Goal: Information Seeking & Learning: Learn about a topic

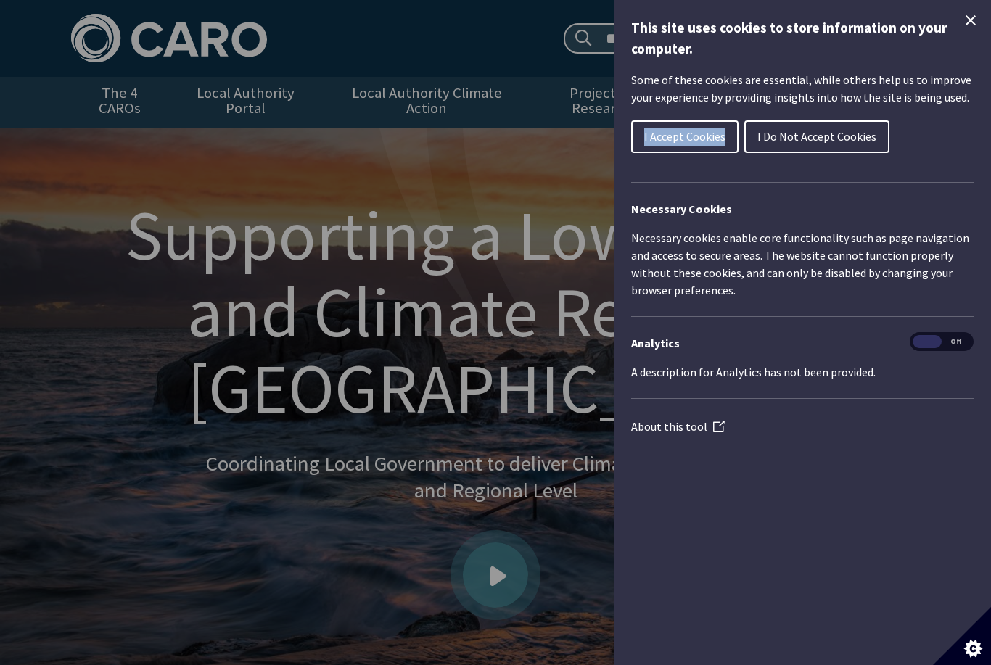
drag, startPoint x: 716, startPoint y: 118, endPoint x: 793, endPoint y: 117, distance: 76.9
click at [793, 117] on div "I Accept Cookies I Do Not Accept Cookies" at bounding box center [802, 140] width 342 height 47
click at [793, 129] on span "I Do Not Accept Cookies" at bounding box center [816, 136] width 119 height 15
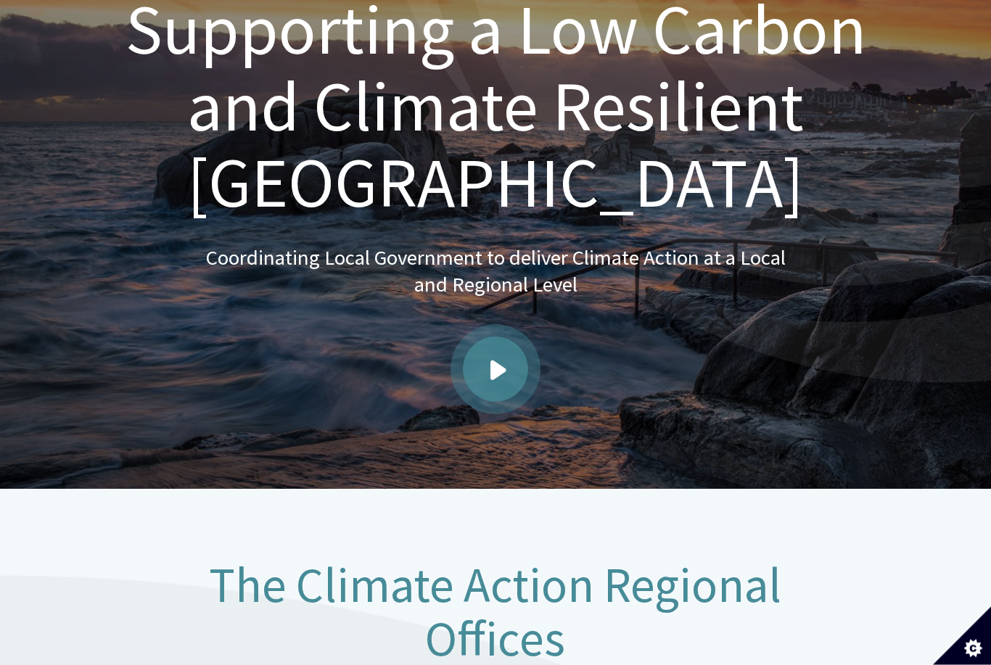
scroll to position [208, 0]
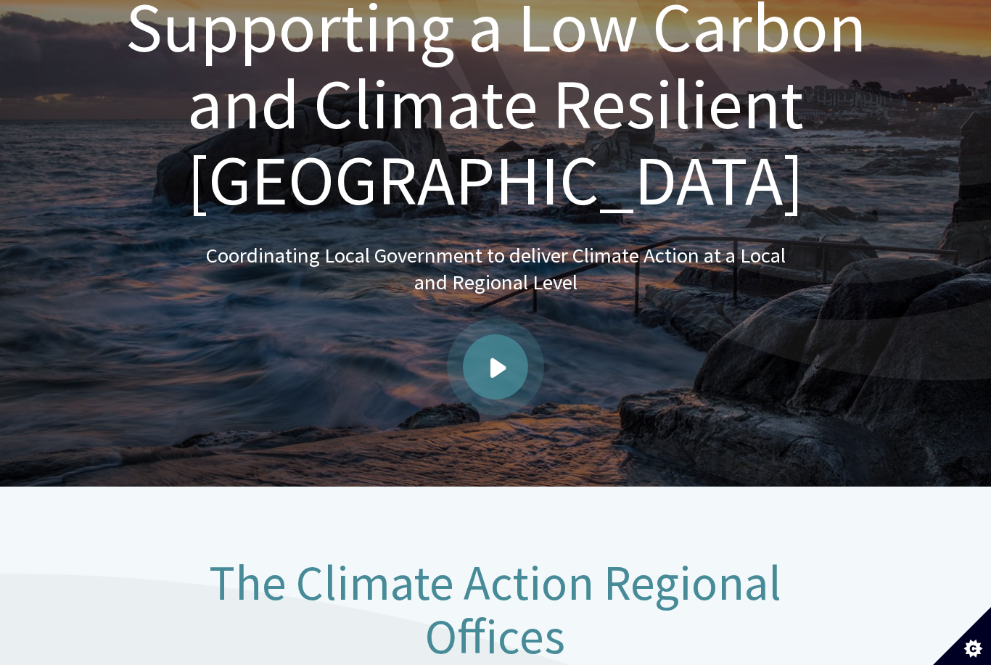
click at [505, 359] on span "Play video" at bounding box center [498, 367] width 16 height 20
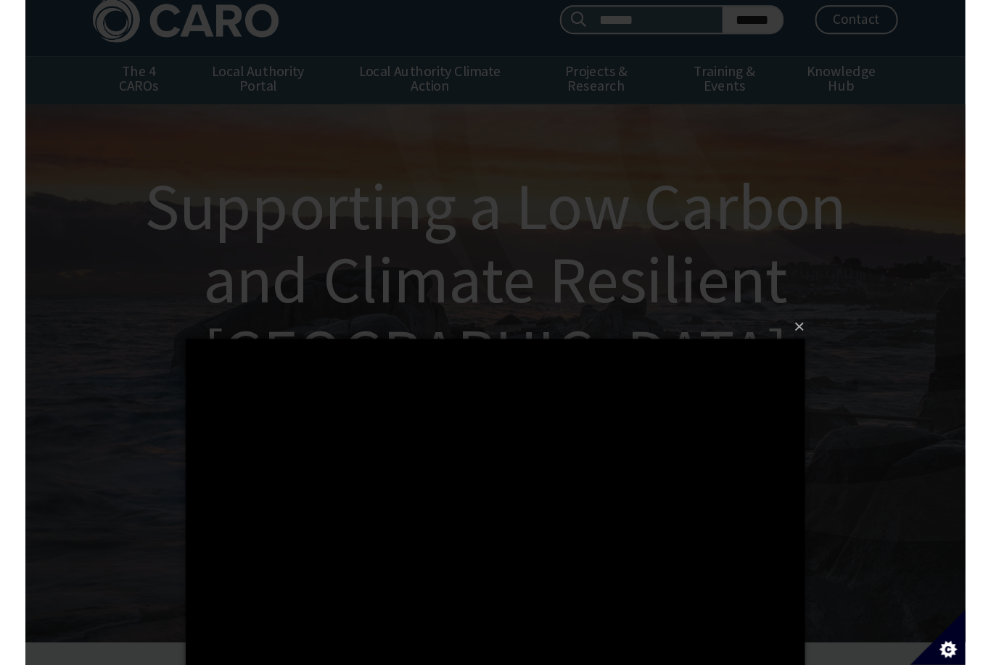
scroll to position [36, 0]
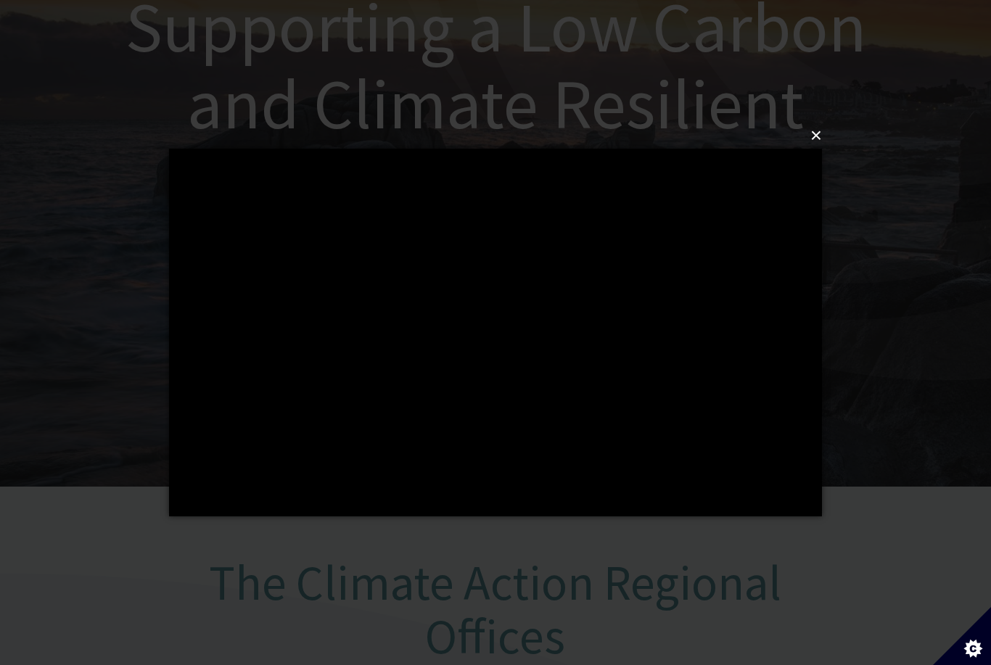
click at [817, 135] on button "×" at bounding box center [499, 136] width 653 height 32
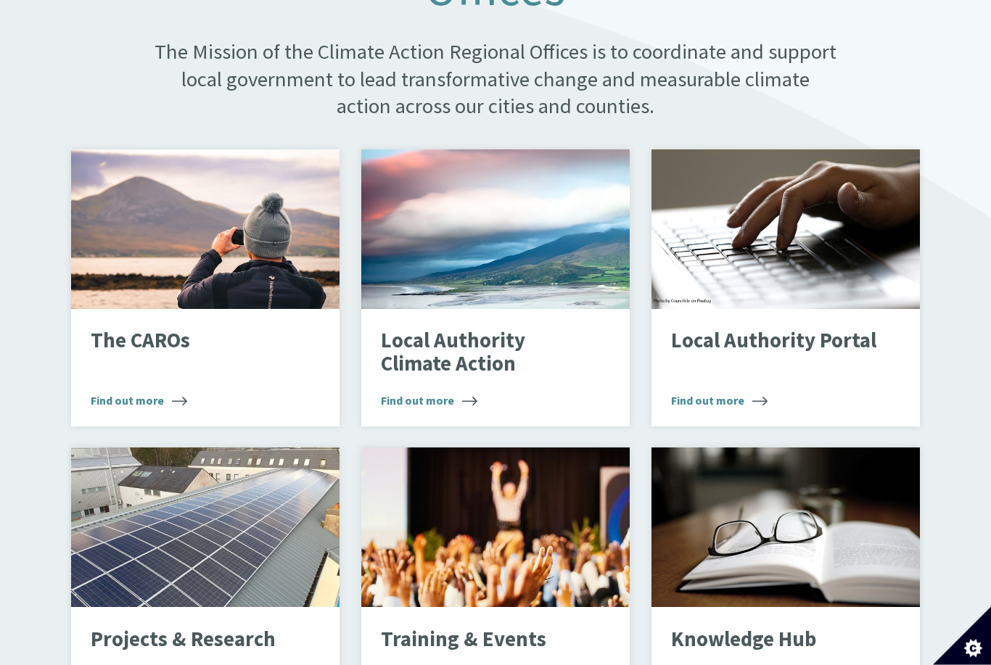
scroll to position [856, 0]
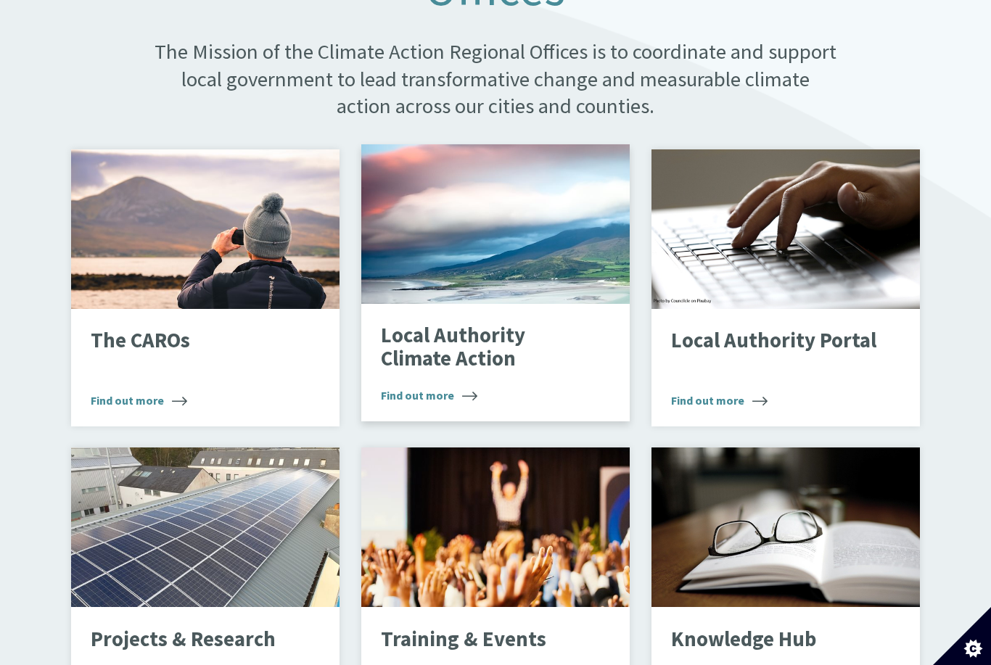
click at [439, 347] on p "Local Authority Climate Action" at bounding box center [484, 347] width 206 height 46
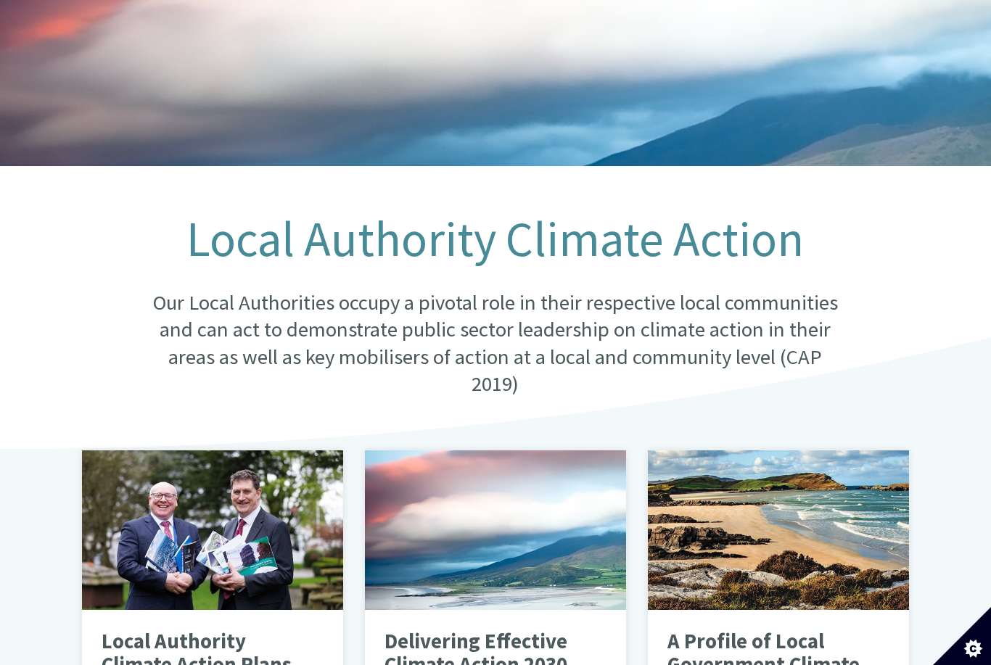
scroll to position [147, 0]
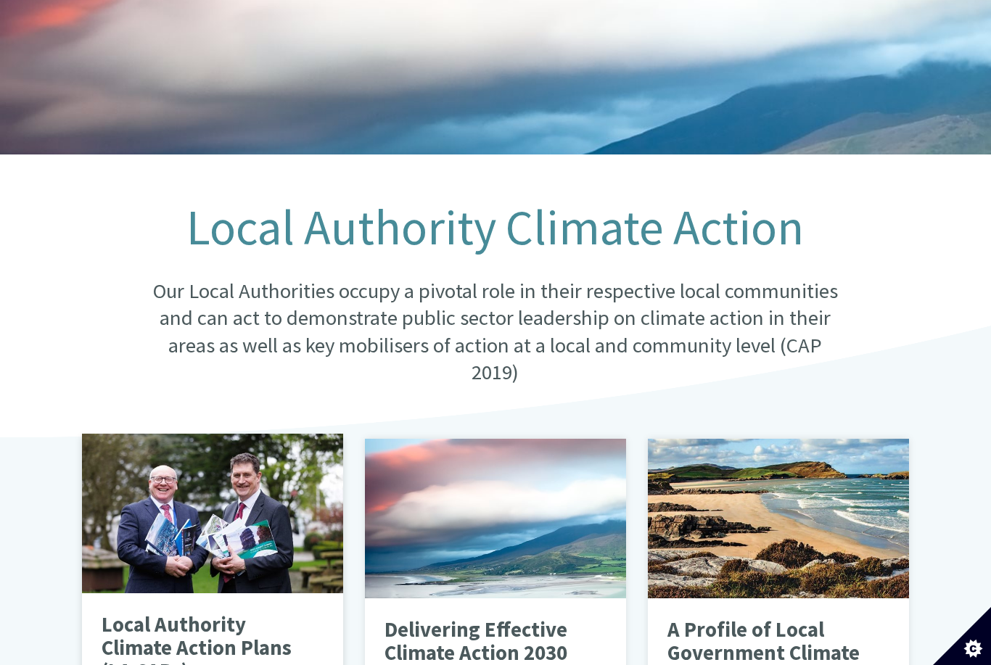
click at [198, 541] on div at bounding box center [212, 514] width 261 height 160
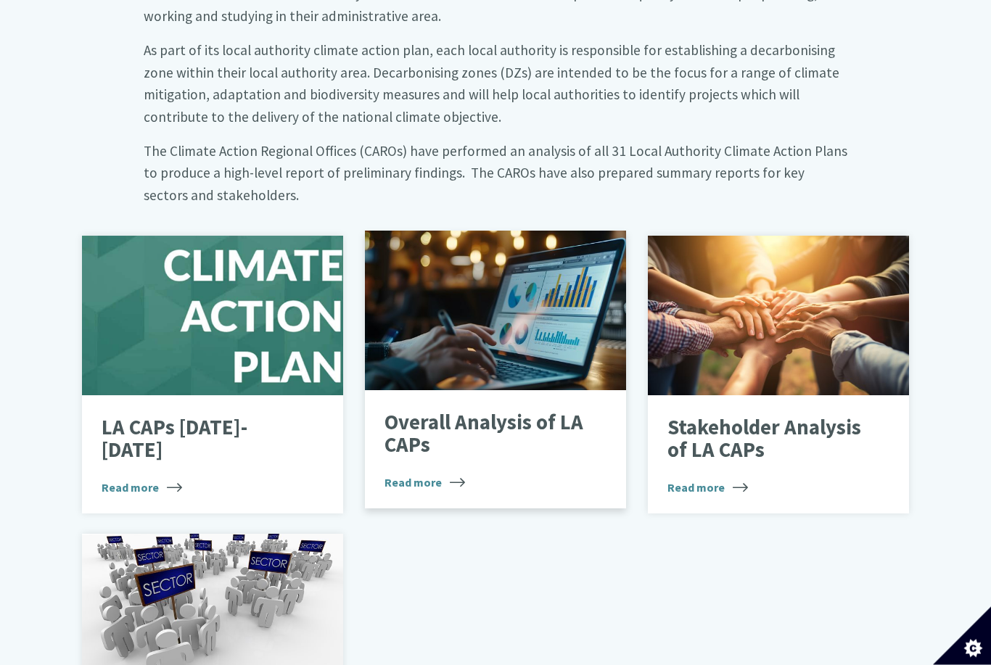
scroll to position [731, 0]
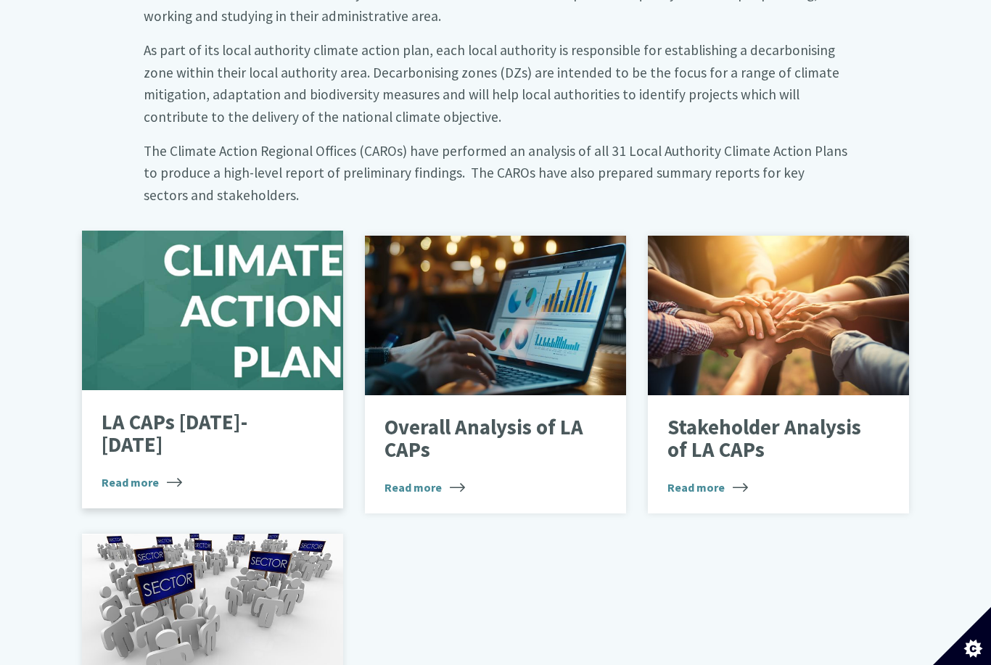
click at [248, 341] on div at bounding box center [212, 311] width 261 height 160
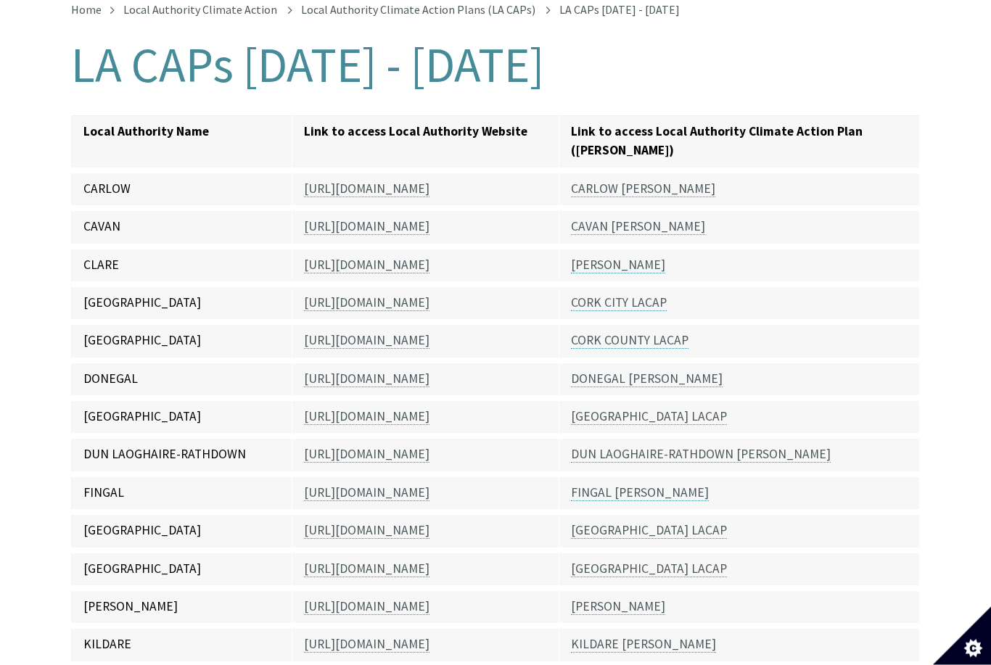
scroll to position [298, 0]
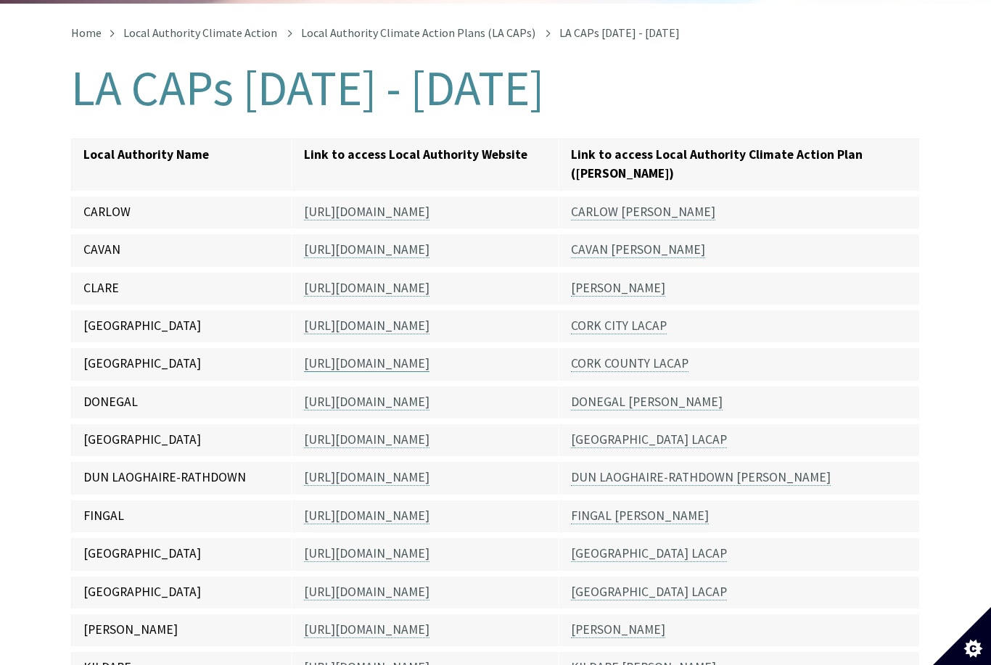
click at [380, 355] on link "[URL][DOMAIN_NAME]" at bounding box center [366, 363] width 125 height 17
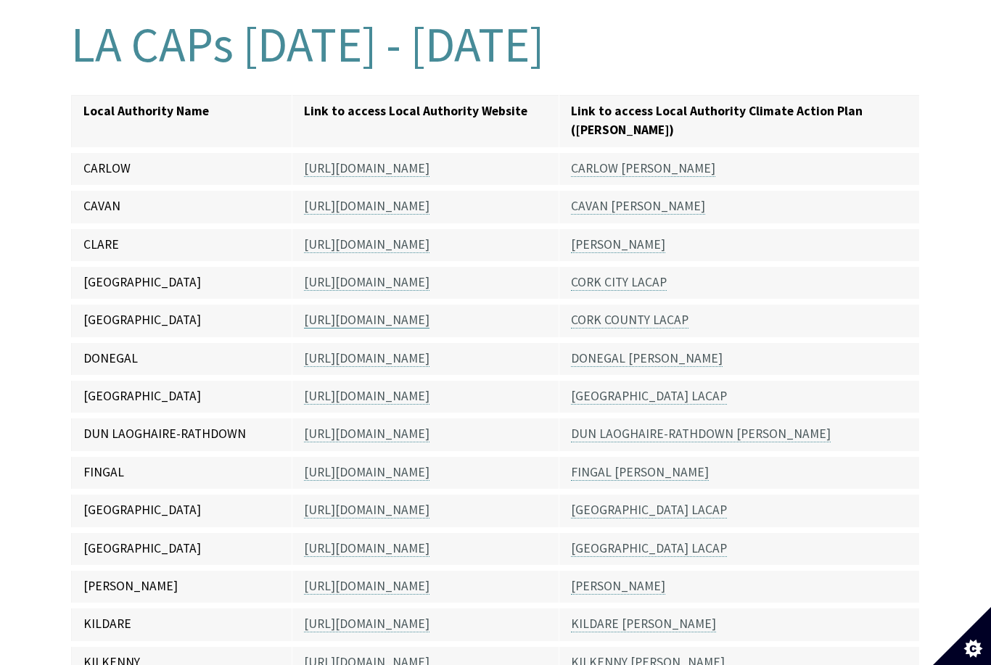
scroll to position [344, 0]
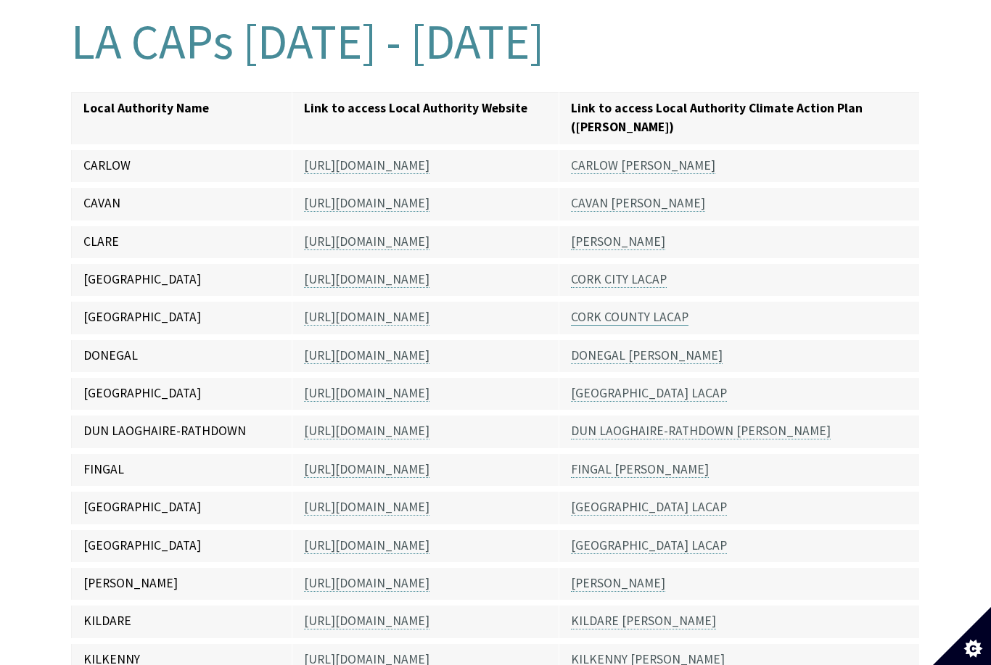
click at [615, 309] on link "CORK COUNTY LACAP" at bounding box center [629, 317] width 117 height 17
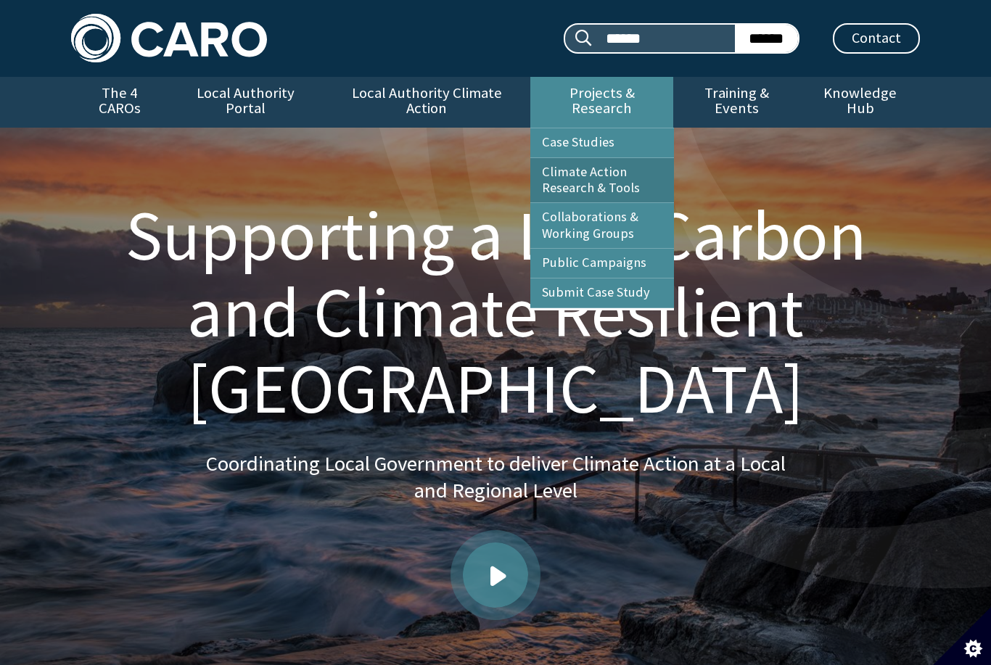
click at [580, 168] on link "Climate Action Research & Tools" at bounding box center [602, 180] width 144 height 45
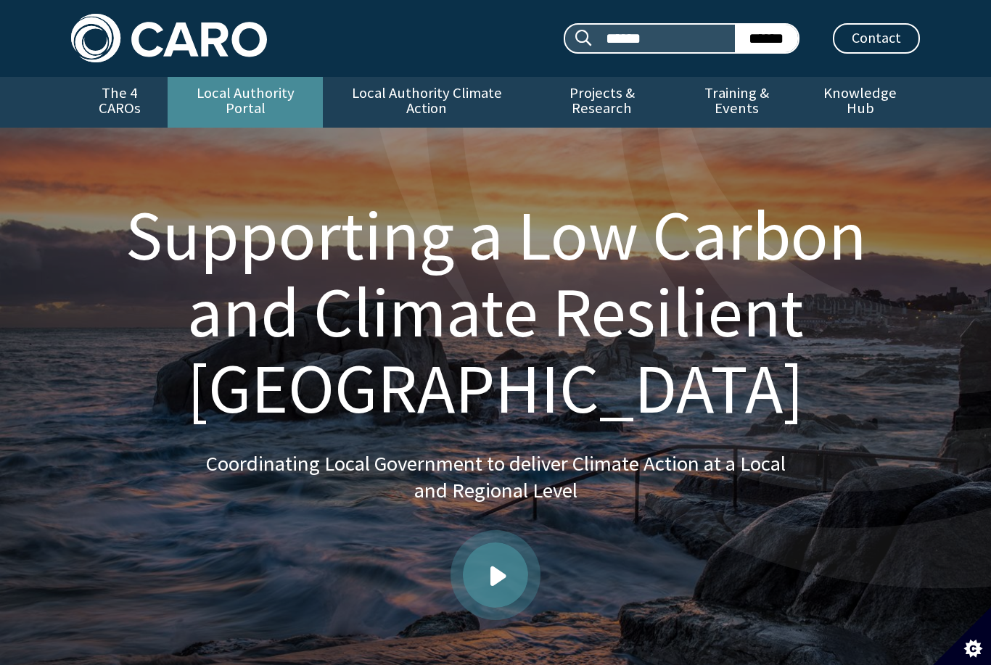
click at [267, 84] on link "Local Authority Portal" at bounding box center [245, 102] width 155 height 51
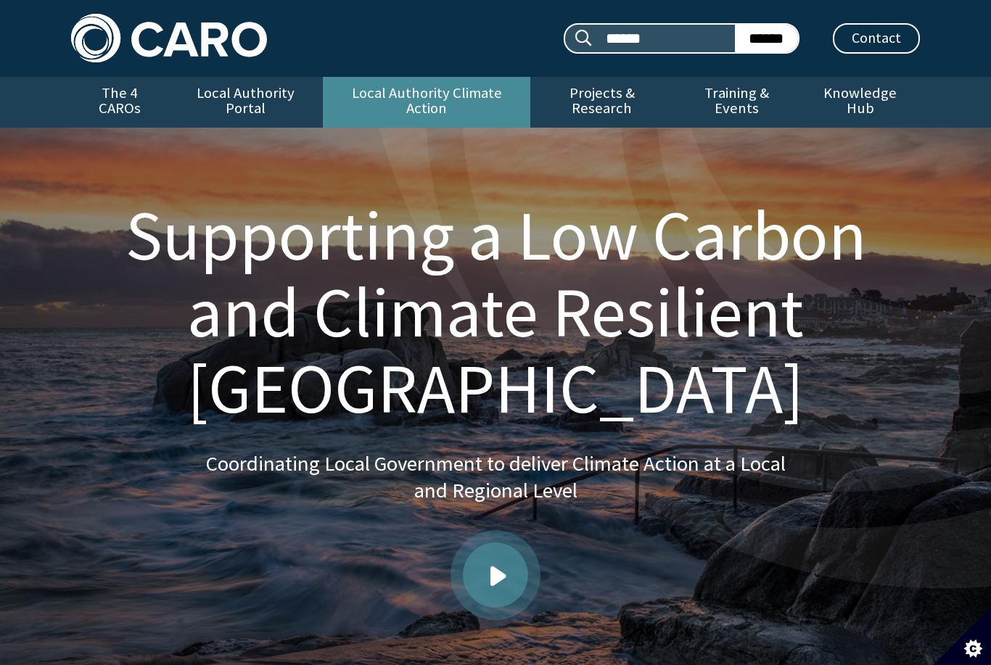
click at [377, 92] on link "Local Authority Climate Action" at bounding box center [426, 102] width 207 height 51
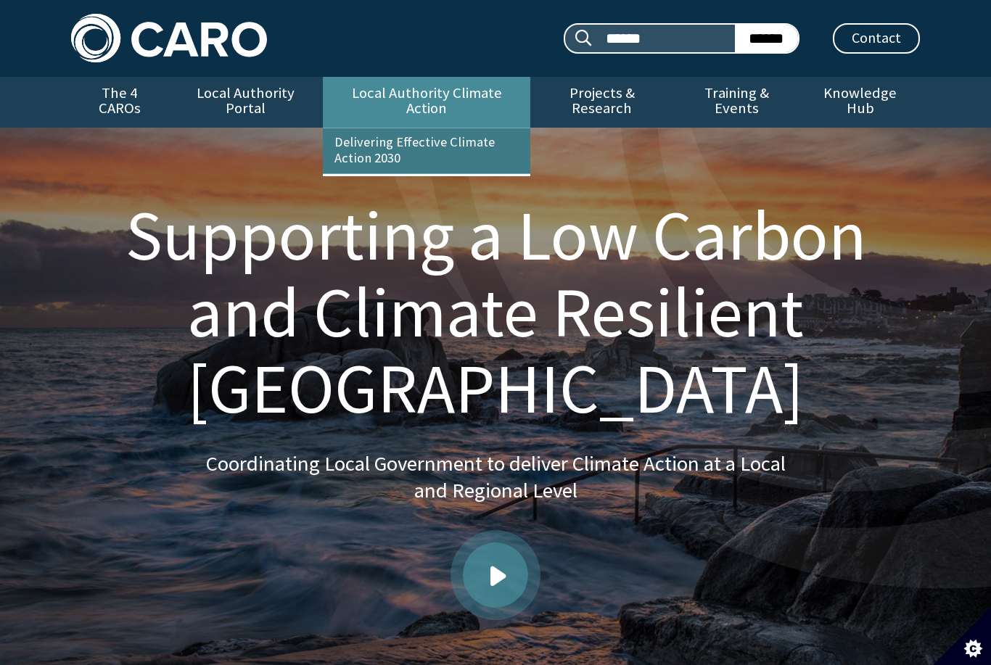
click at [381, 129] on link "Delivering Effective Climate Action 2030" at bounding box center [426, 150] width 207 height 45
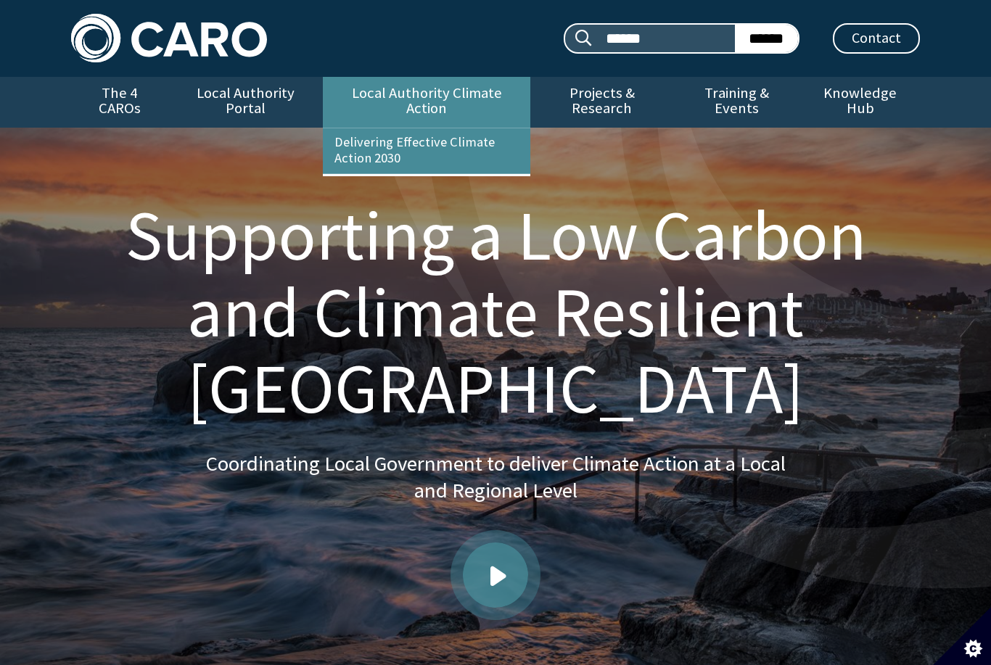
click at [401, 111] on link "Local Authority Climate Action" at bounding box center [426, 102] width 207 height 51
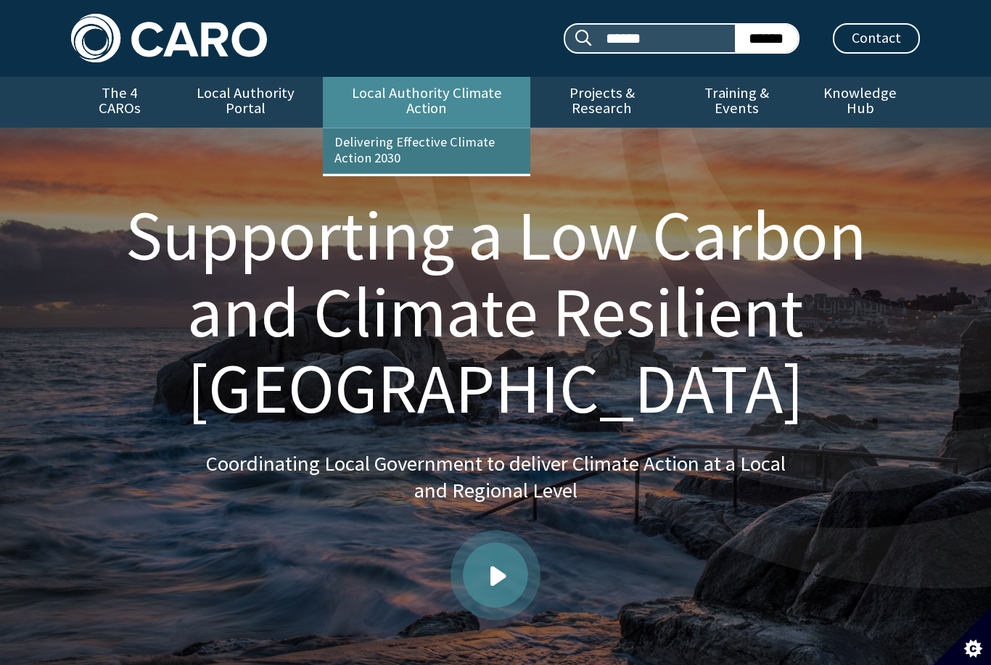
click at [403, 138] on link "Delivering Effective Climate Action 2030" at bounding box center [426, 150] width 207 height 45
click at [392, 138] on link "Delivering Effective Climate Action 2030" at bounding box center [426, 150] width 207 height 45
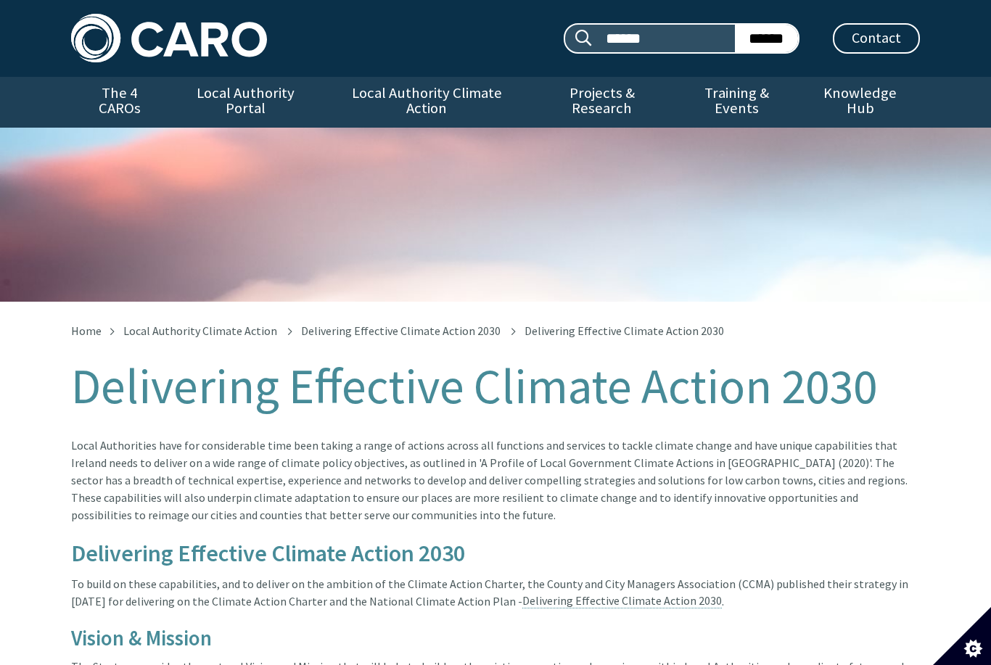
click at [368, 136] on div "Delivering Effective Climate Action 2030" at bounding box center [495, 215] width 991 height 174
click at [583, 593] on link "Delivering Effective Climate Action 2030" at bounding box center [621, 600] width 199 height 15
